Goal: Find specific page/section: Find specific page/section

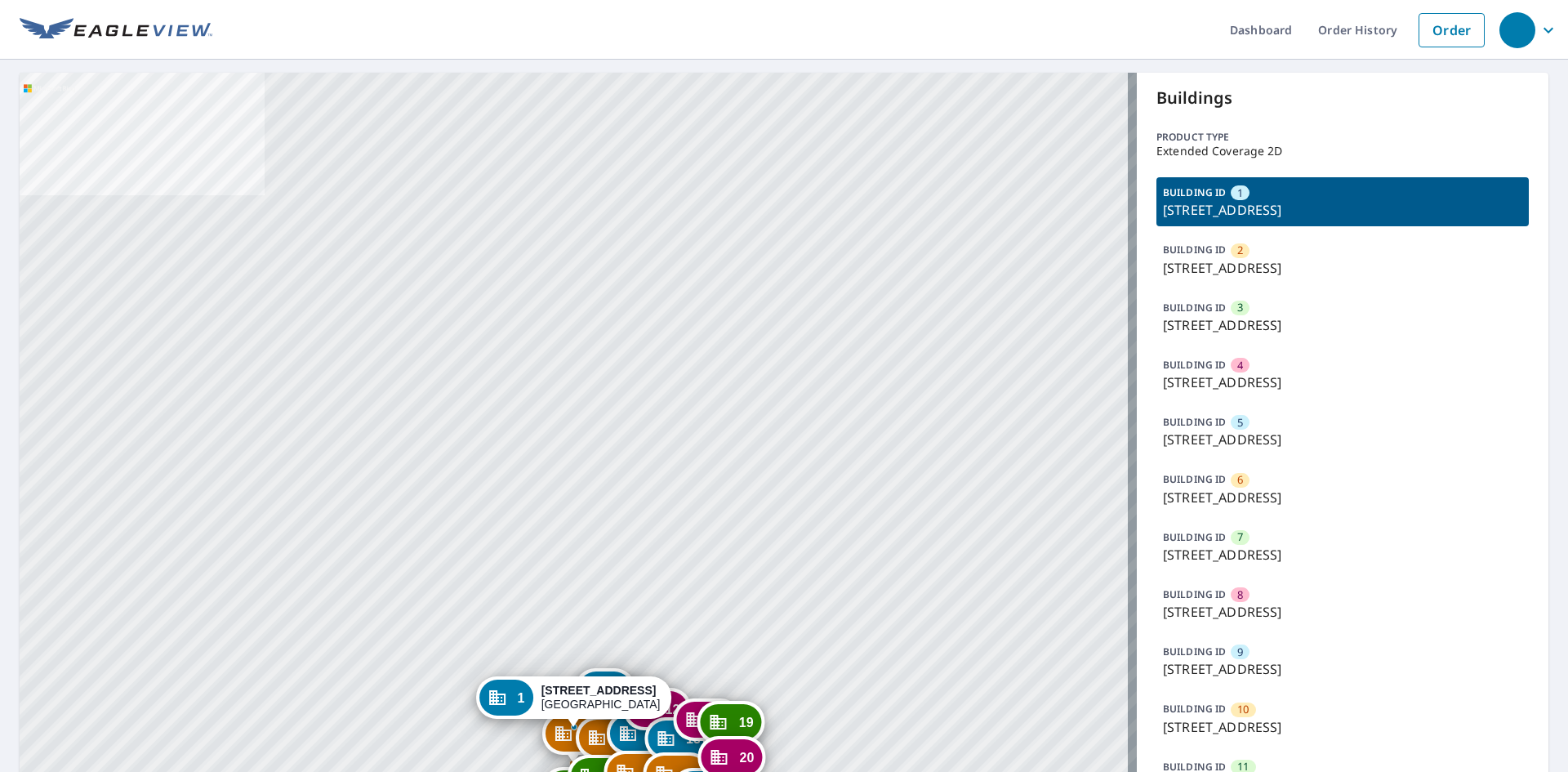
click at [1246, 434] on p "[STREET_ADDRESS]" at bounding box center [1342, 439] width 359 height 20
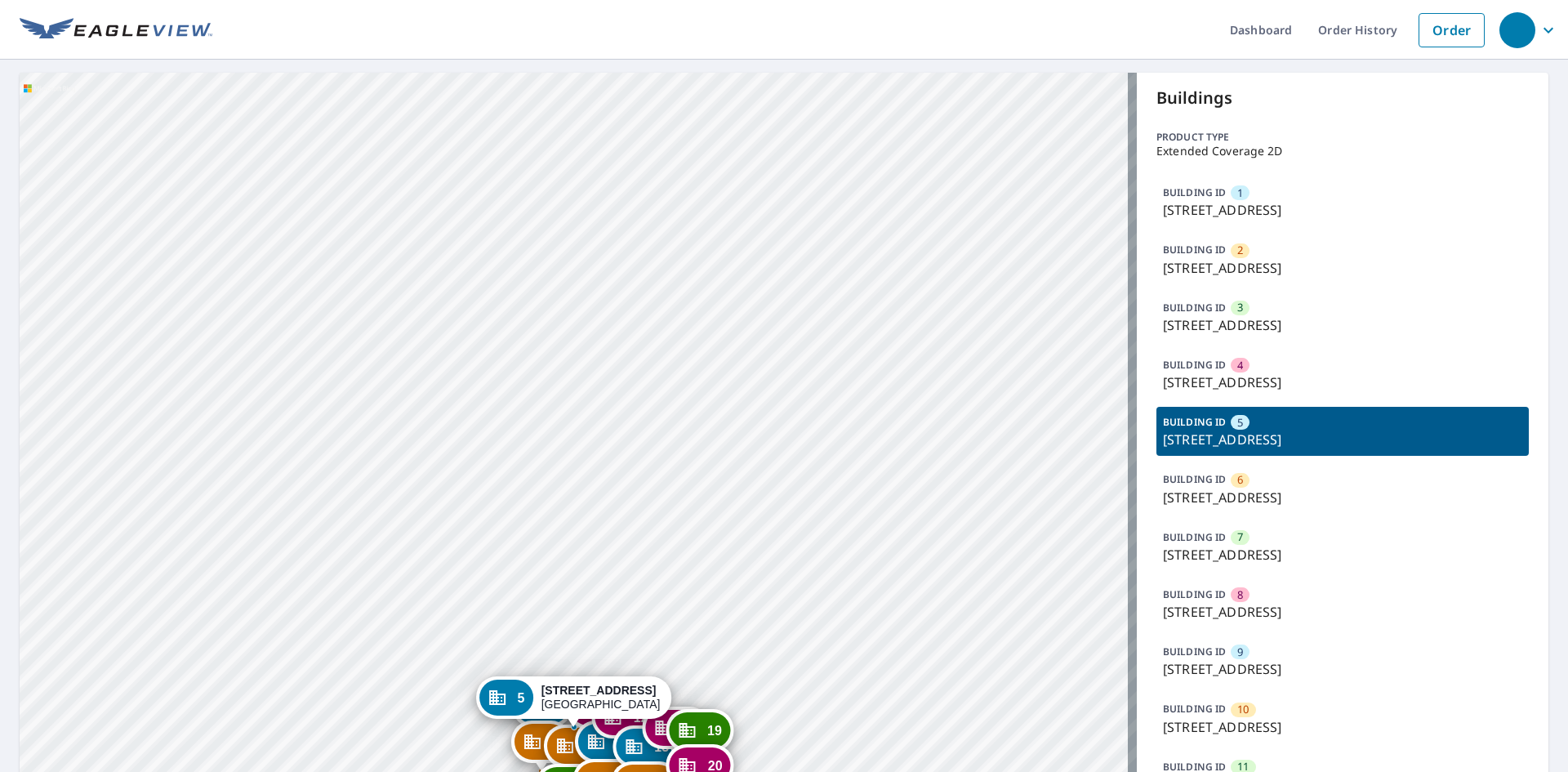
drag, startPoint x: 618, startPoint y: 643, endPoint x: 594, endPoint y: 518, distance: 127.3
click at [594, 518] on div "1 5605 Forest Haven Cir Tampa, FL 33615 2 5601 Forest Haven Cir Tampa, FL 33615…" at bounding box center [578, 730] width 1117 height 1314
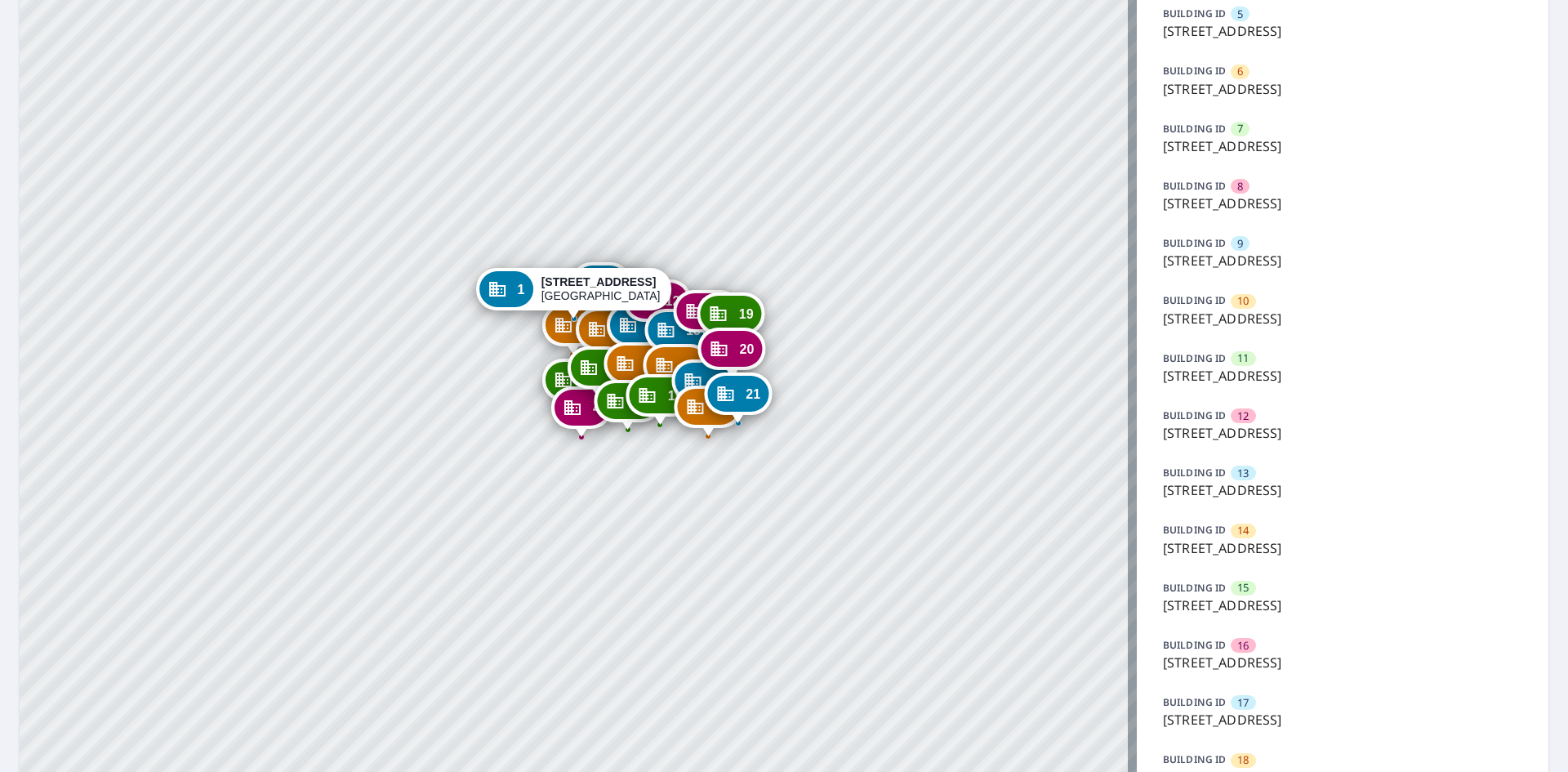
scroll to position [653, 0]
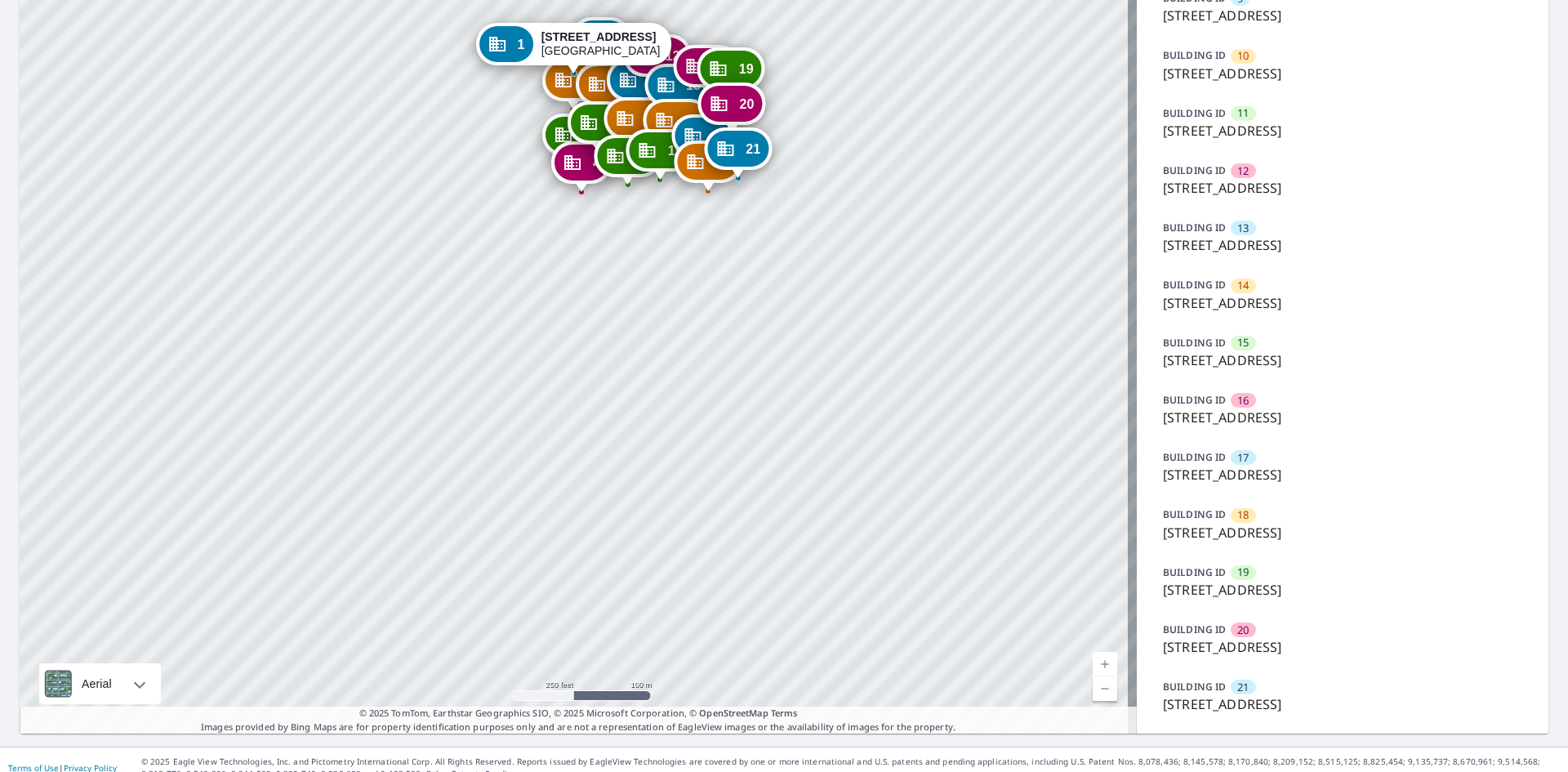
click at [1248, 478] on p "[STREET_ADDRESS]" at bounding box center [1342, 475] width 359 height 20
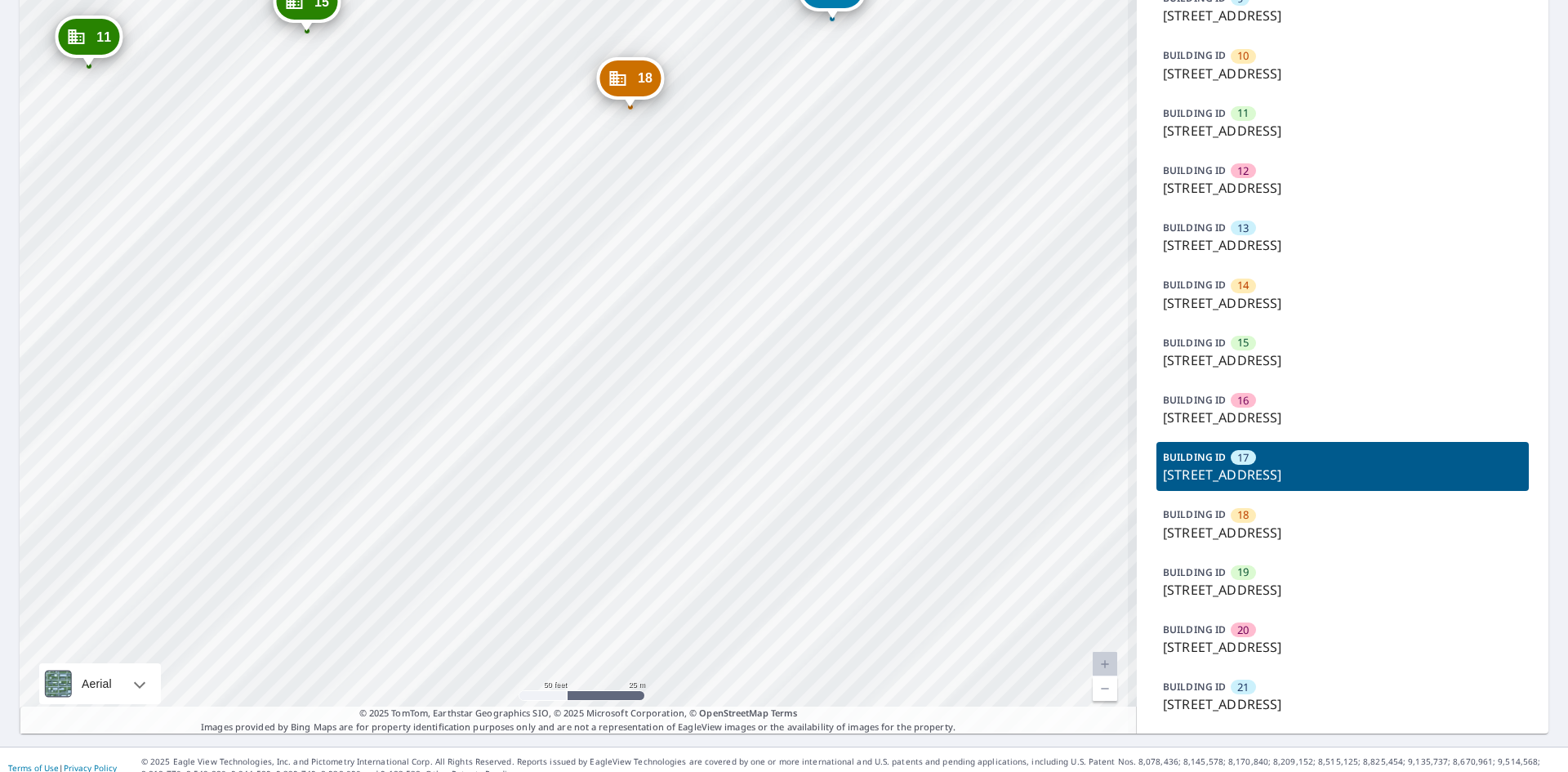
drag, startPoint x: 533, startPoint y: 91, endPoint x: 478, endPoint y: 279, distance: 195.8
click at [478, 279] on div "1 [STREET_ADDRESS] 2 [STREET_ADDRESS] 3 [STREET_ADDRESS] 4 [STREET_ADDRESS] 5 […" at bounding box center [578, 77] width 1117 height 1314
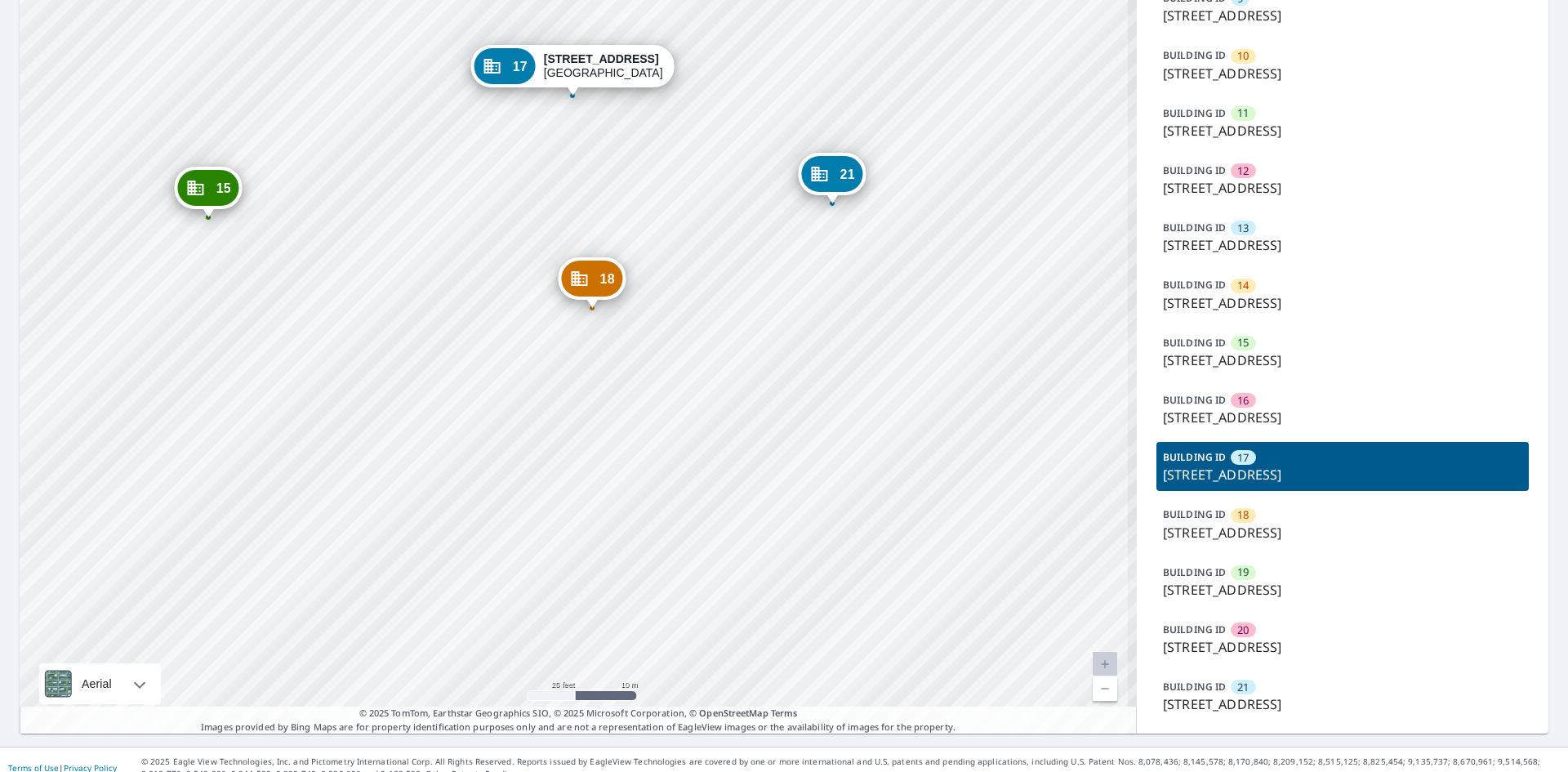
drag, startPoint x: 453, startPoint y: 275, endPoint x: 449, endPoint y: 282, distance: 8.4
click at [449, 282] on div "1 [STREET_ADDRESS] 2 [STREET_ADDRESS] 3 [STREET_ADDRESS] 4 [STREET_ADDRESS] 5 […" at bounding box center [578, 77] width 1117 height 1314
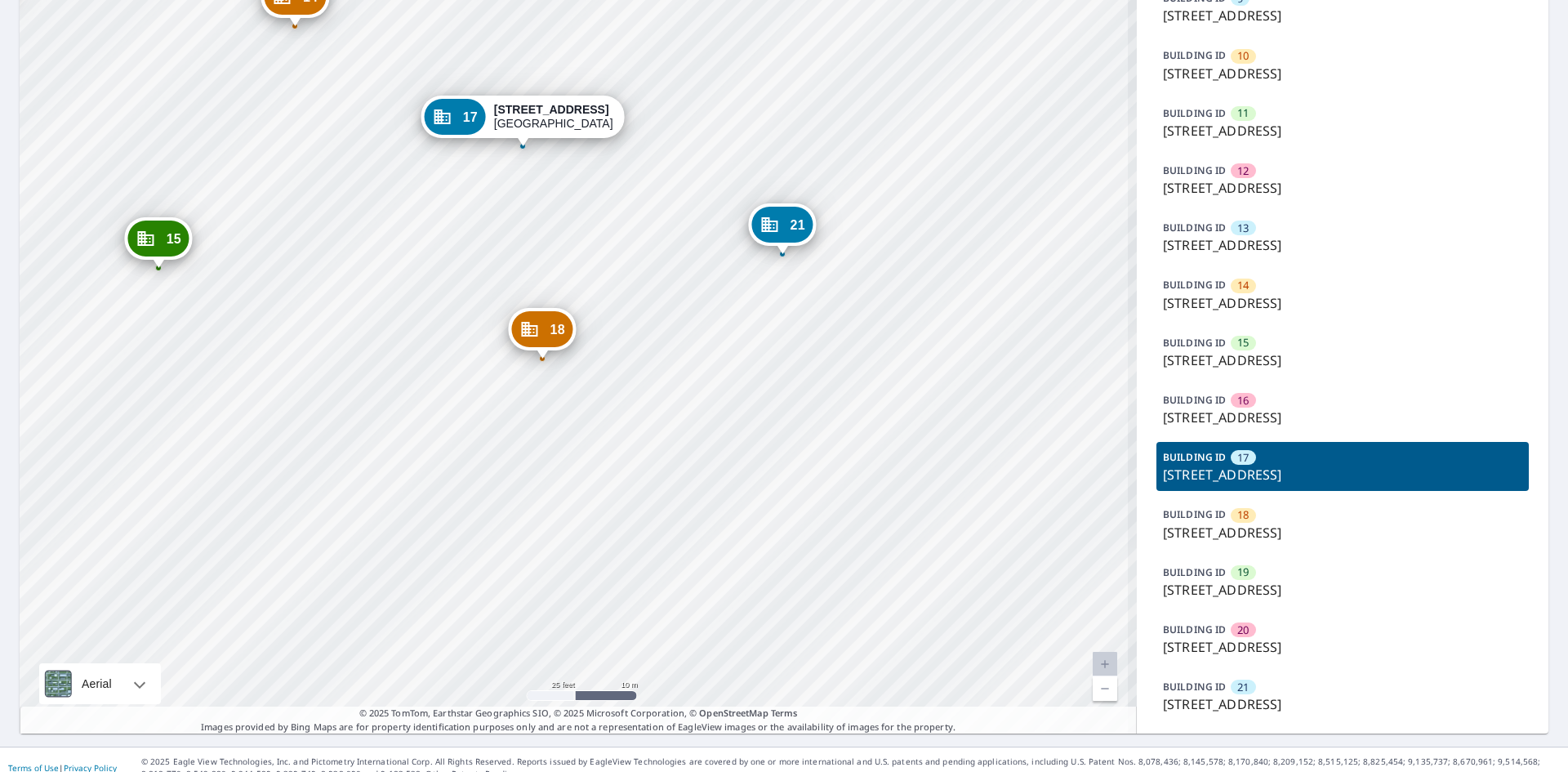
click at [498, 219] on div "1 [STREET_ADDRESS] 2 [STREET_ADDRESS] 3 [STREET_ADDRESS] 4 [STREET_ADDRESS] 5 […" at bounding box center [578, 77] width 1117 height 1314
